Goal: Transaction & Acquisition: Purchase product/service

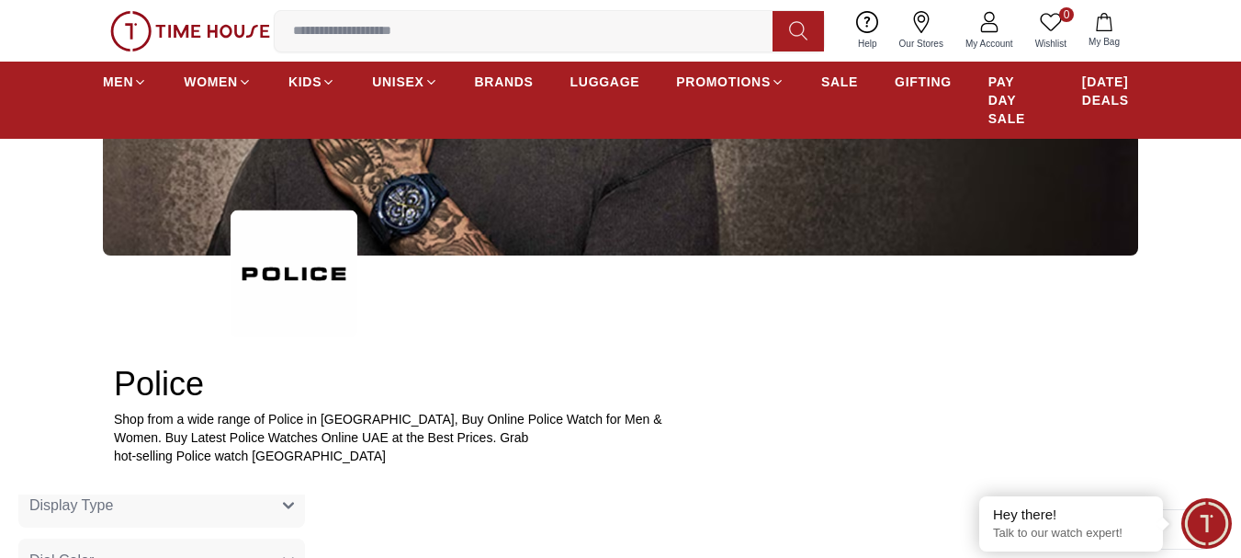
scroll to position [367, 0]
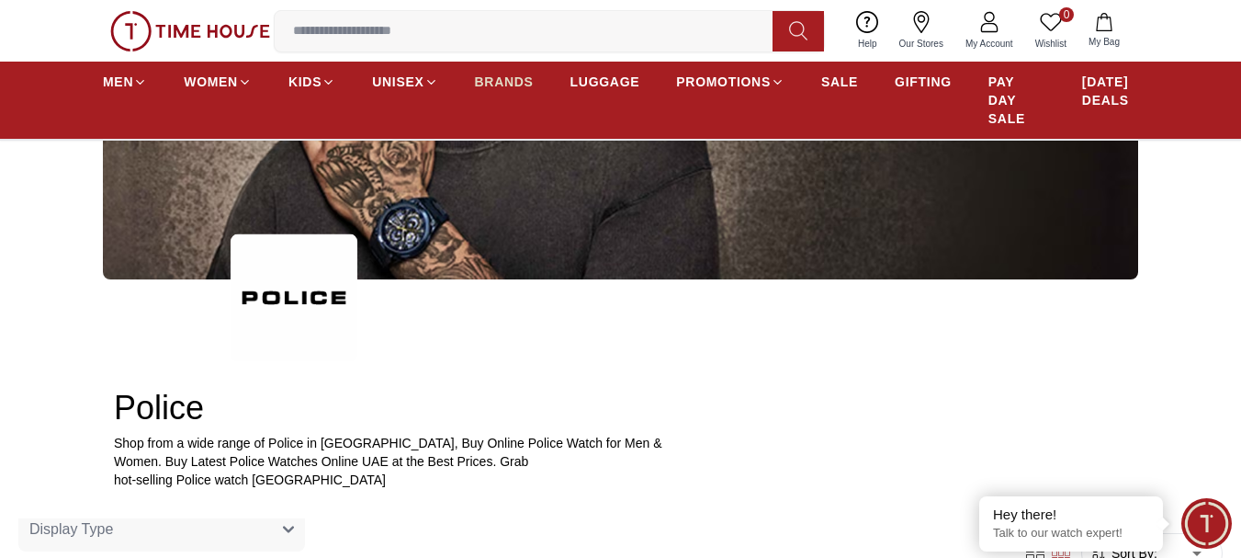
click at [495, 84] on span "BRANDS" at bounding box center [504, 82] width 59 height 18
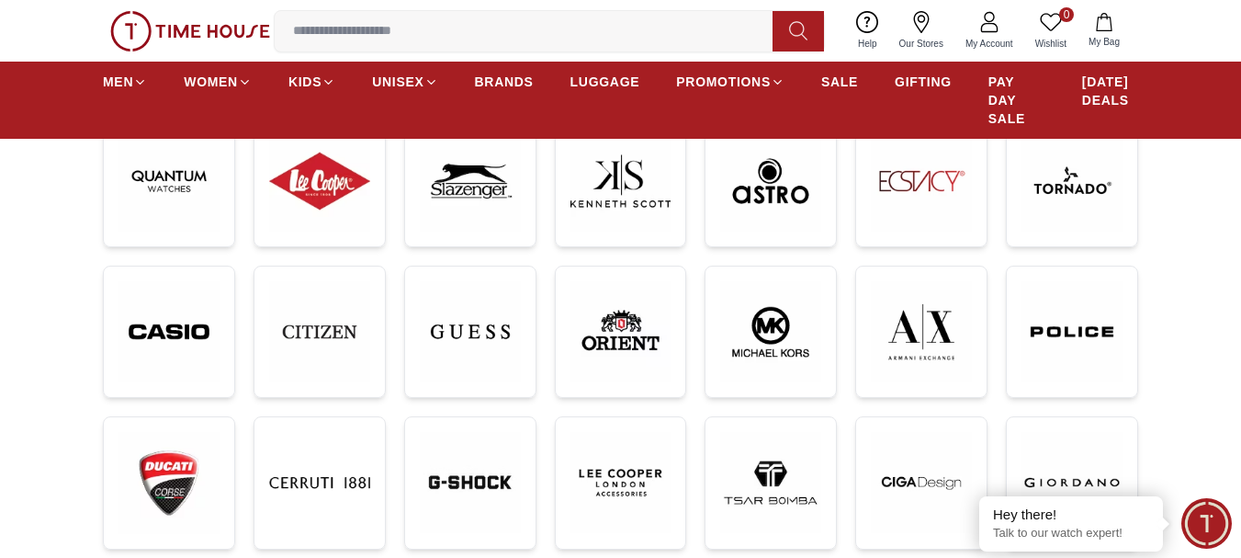
scroll to position [276, 0]
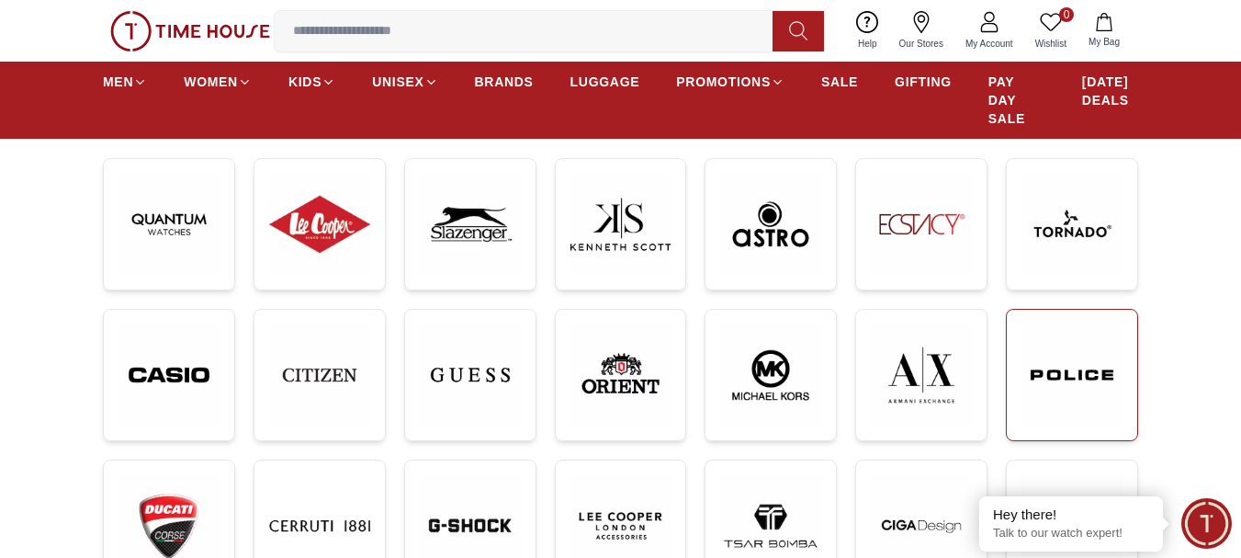
click at [1076, 371] on img at bounding box center [1071, 375] width 101 height 102
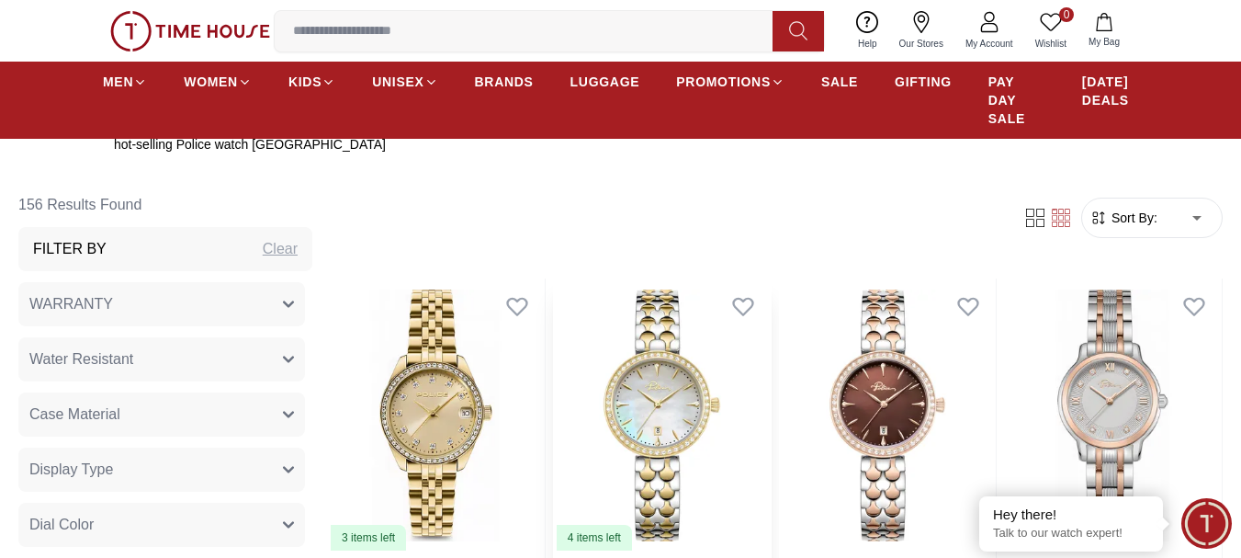
scroll to position [551, 0]
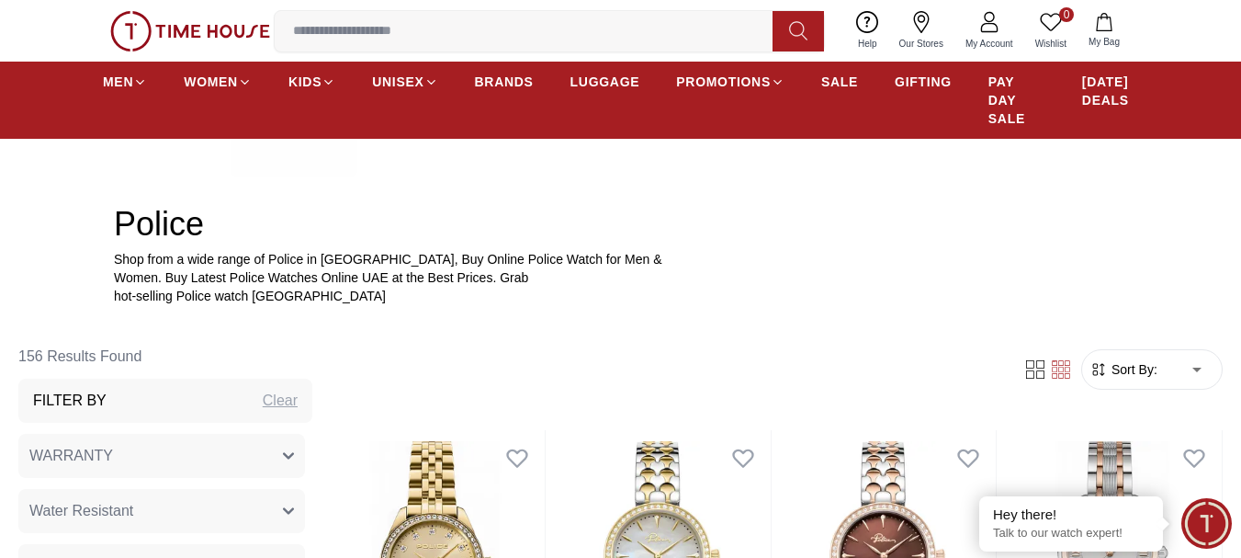
click at [1127, 363] on span "Sort By:" at bounding box center [1133, 369] width 50 height 18
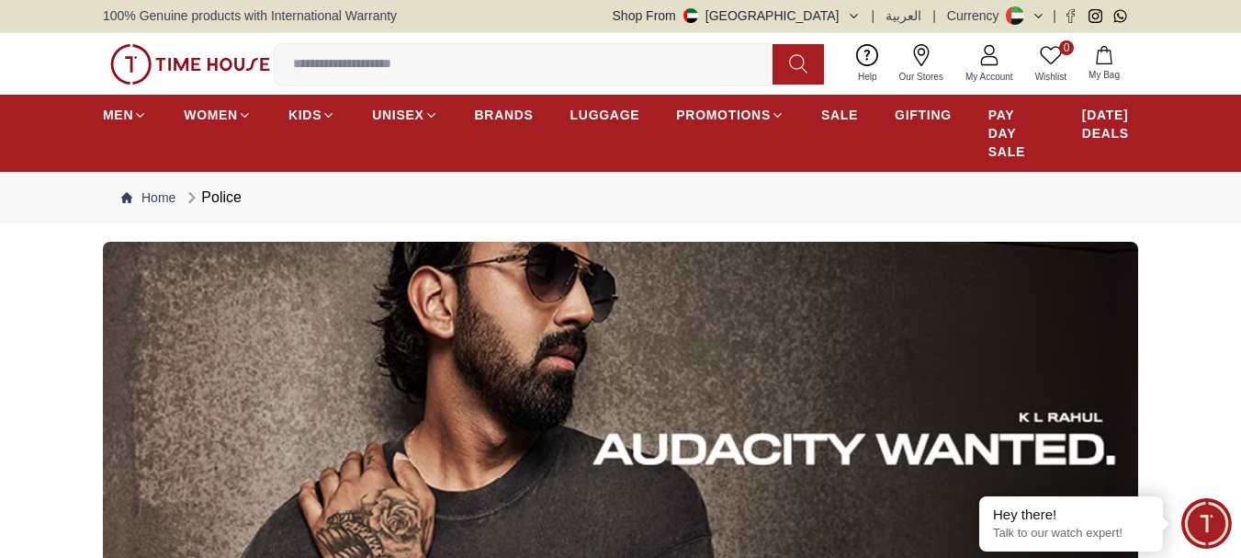
scroll to position [0, 0]
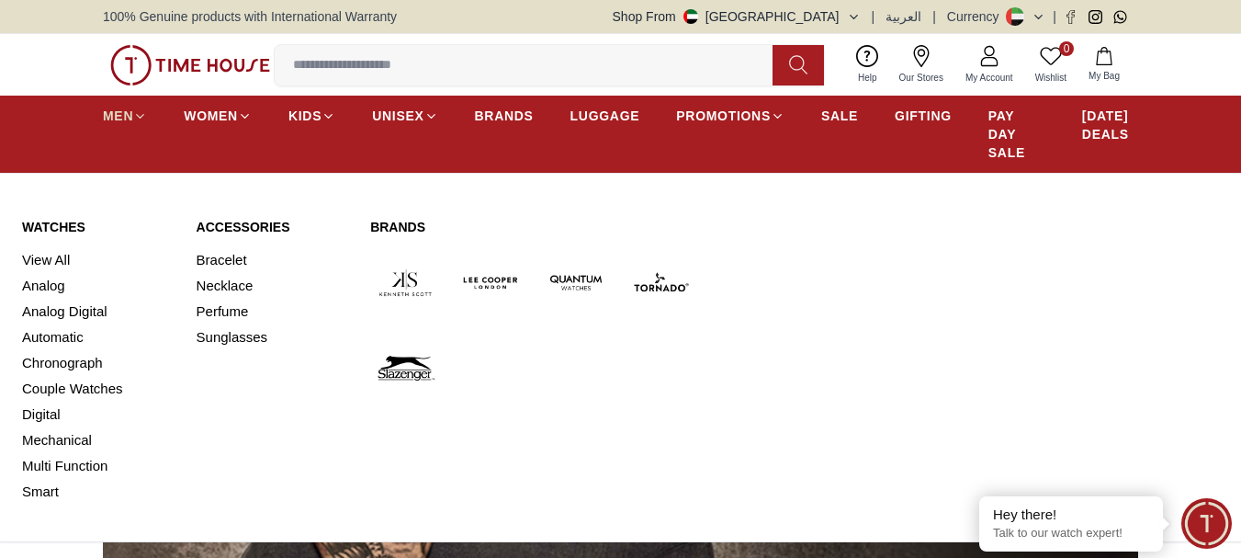
click at [123, 117] on span "MEN" at bounding box center [118, 116] width 30 height 18
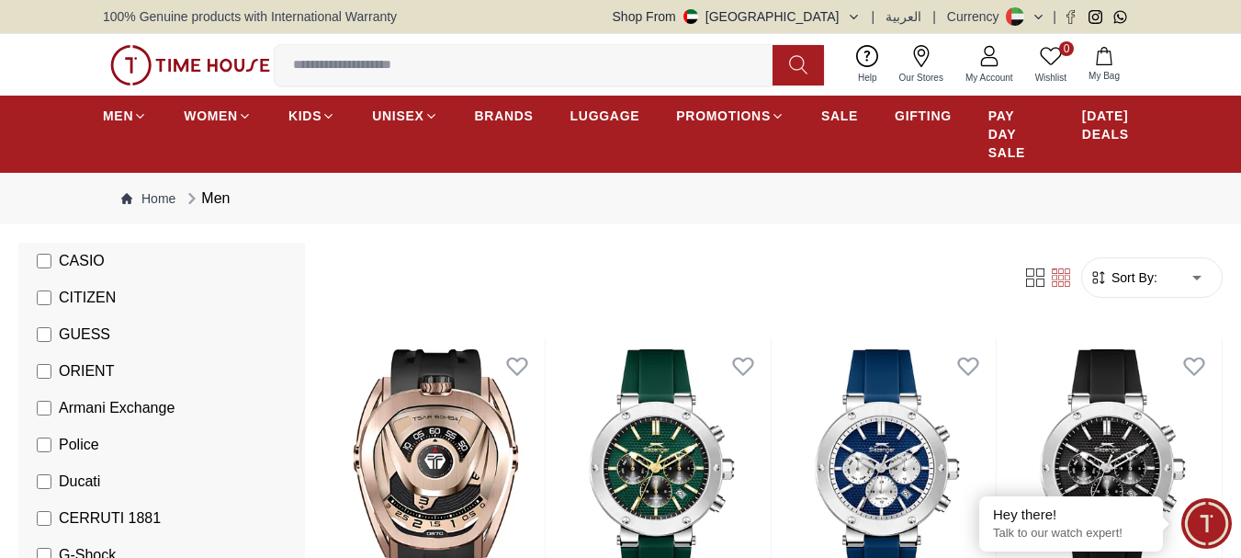
scroll to position [459, 0]
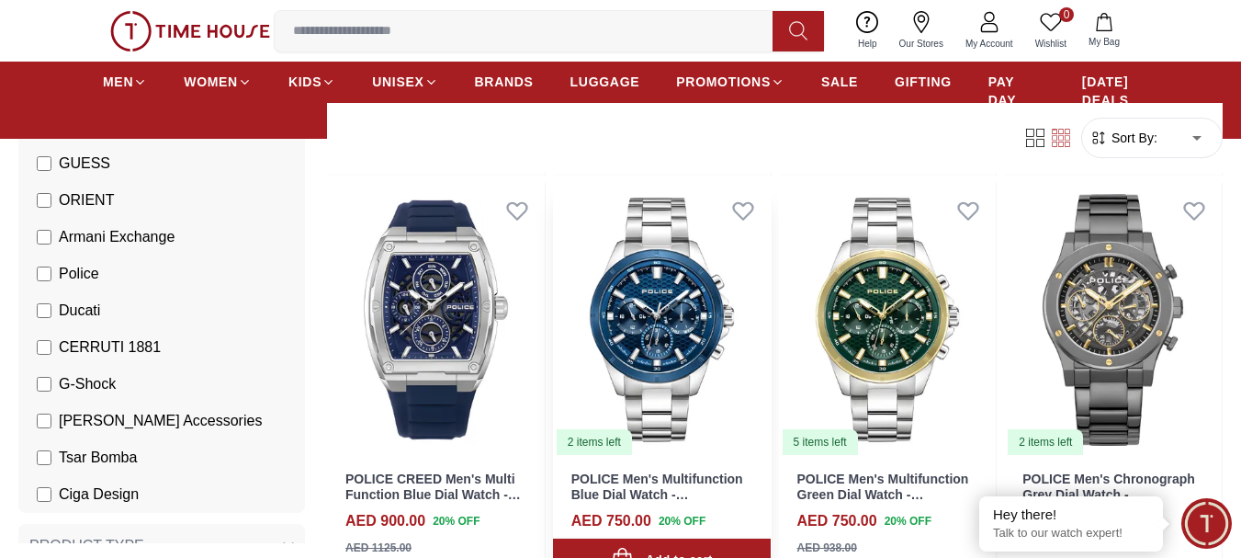
scroll to position [459, 0]
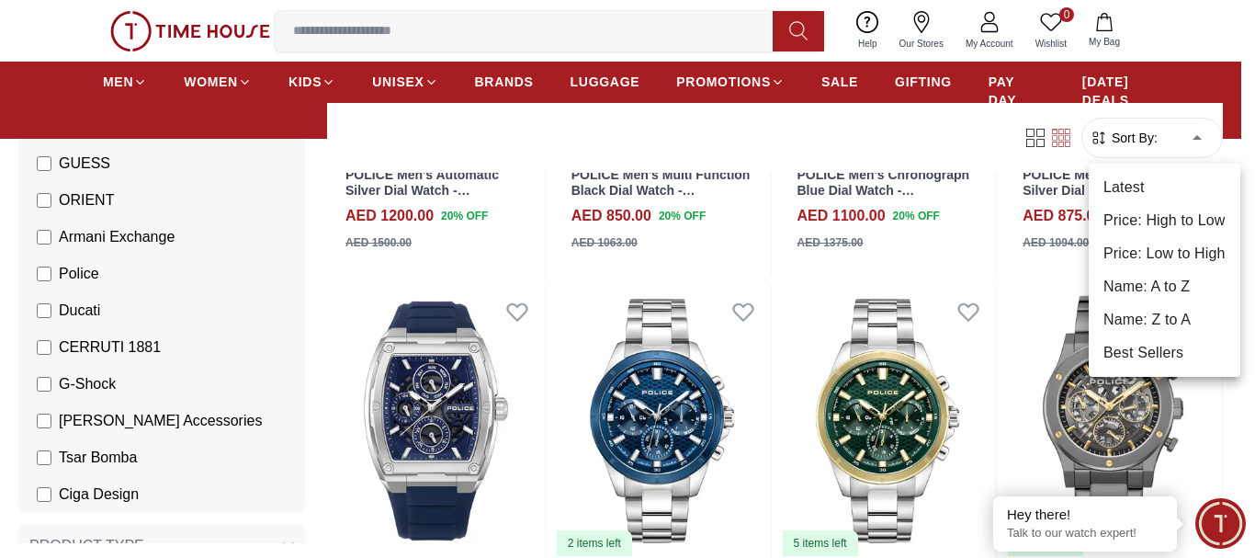
click at [1179, 253] on li "Price: Low to High" at bounding box center [1164, 253] width 152 height 33
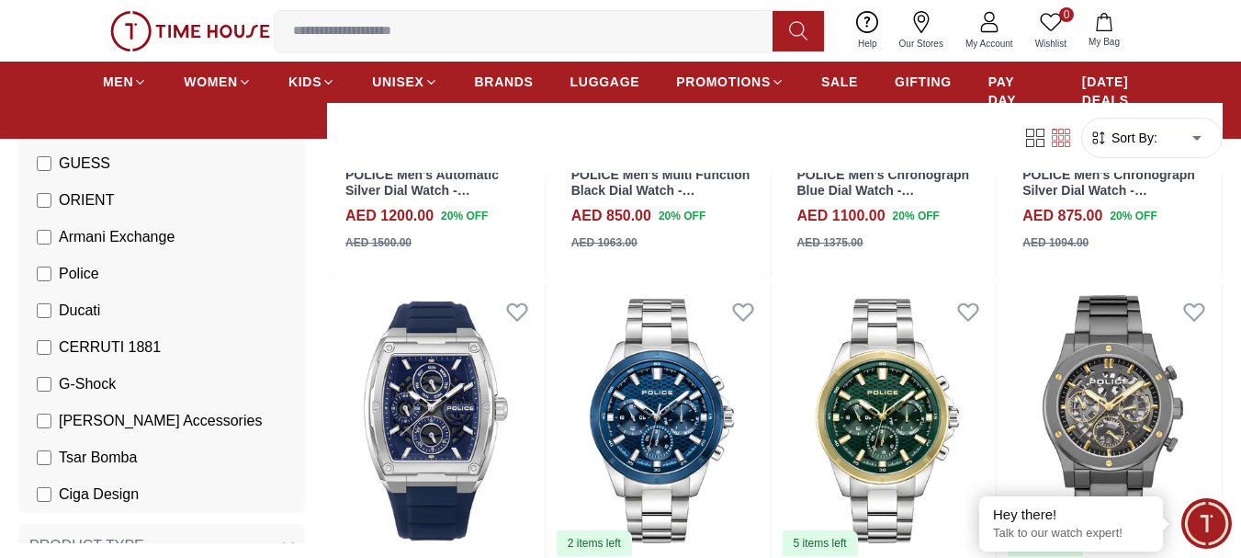
type input "*"
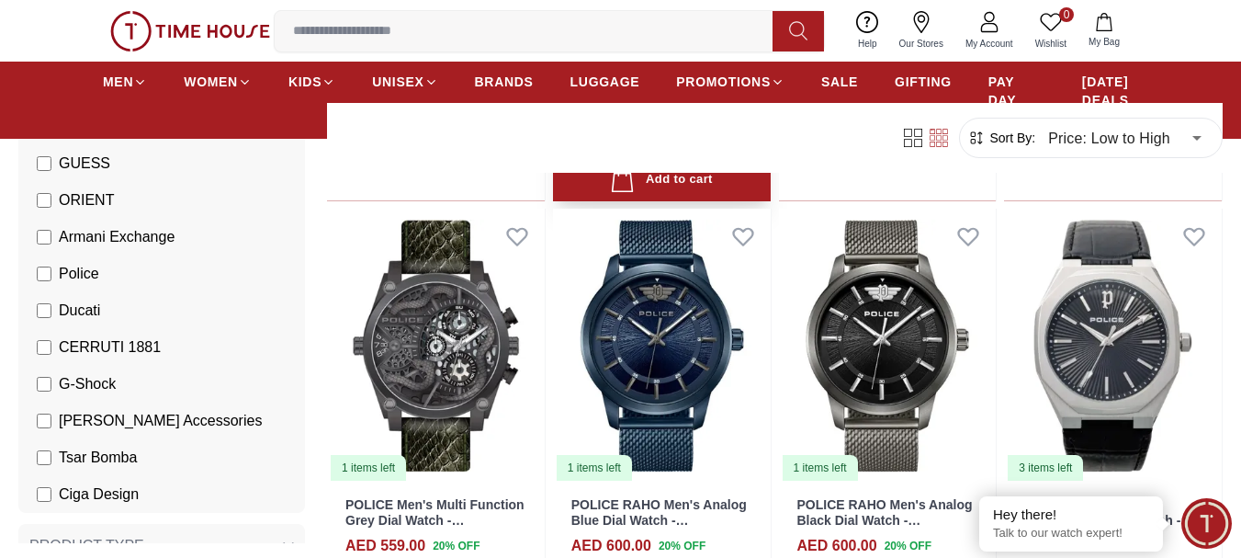
scroll to position [1470, 0]
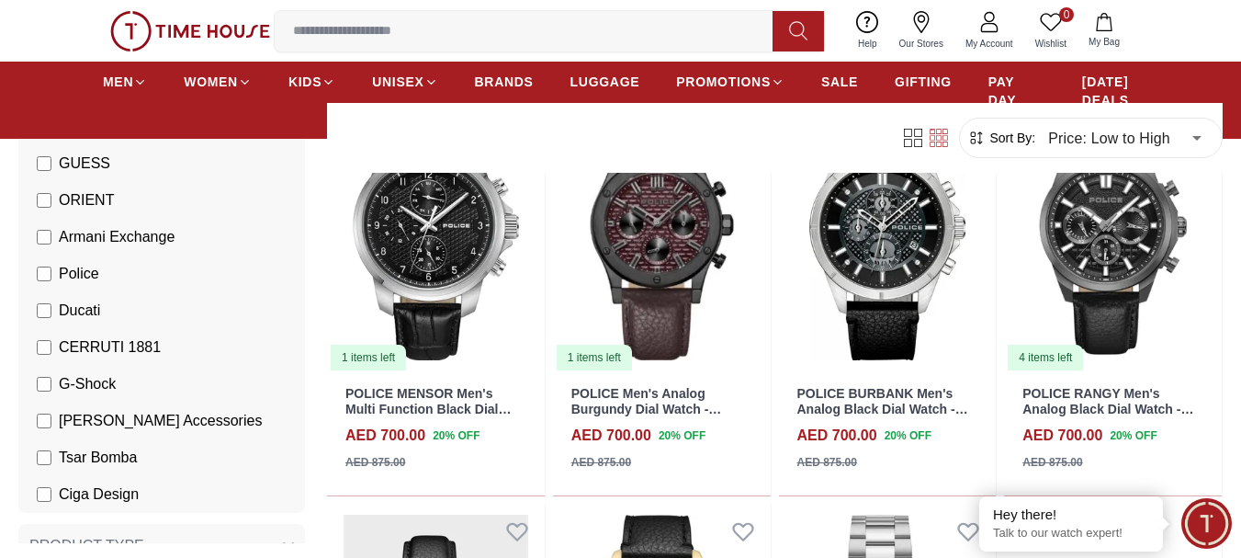
scroll to position [3490, 0]
